Goal: Register for event/course

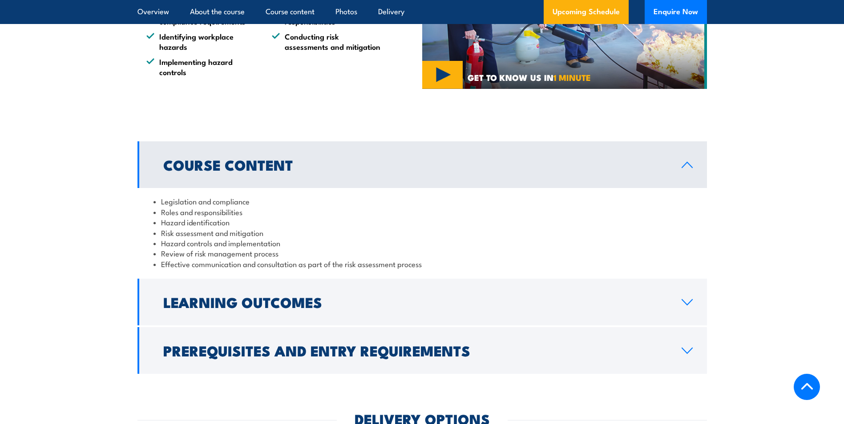
scroll to position [756, 0]
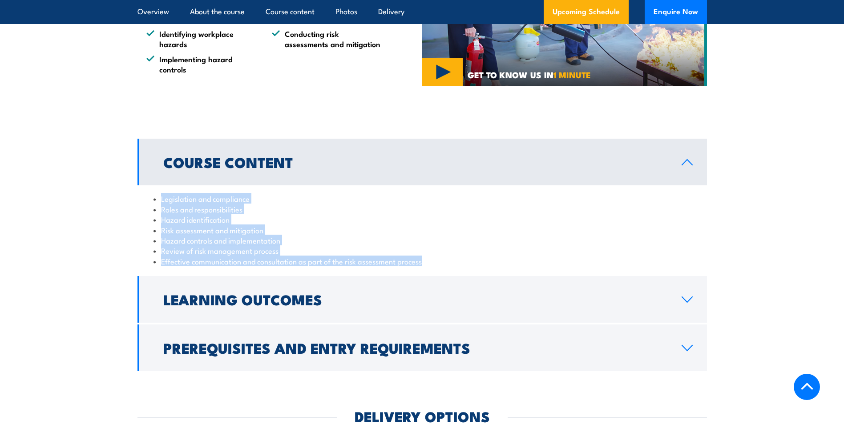
drag, startPoint x: 424, startPoint y: 274, endPoint x: 149, endPoint y: 210, distance: 281.9
click at [149, 210] on div "Legislation and compliance Roles and responsibilities Hazard identification Ris…" at bounding box center [422, 230] width 570 height 89
copy ul "Legislation and compliance Roles and responsibilities Hazard identification Ris…"
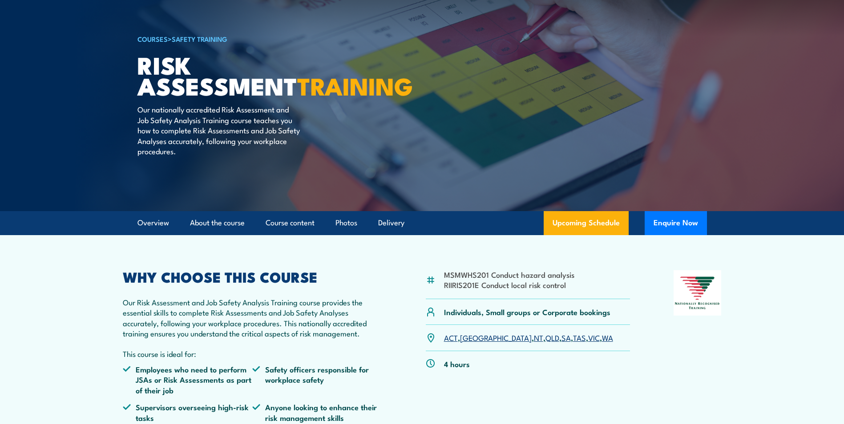
scroll to position [0, 0]
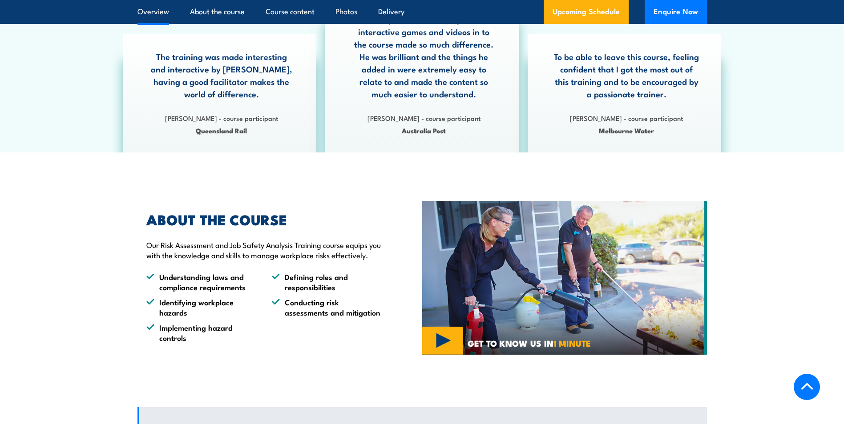
scroll to position [489, 0]
